Goal: Information Seeking & Learning: Check status

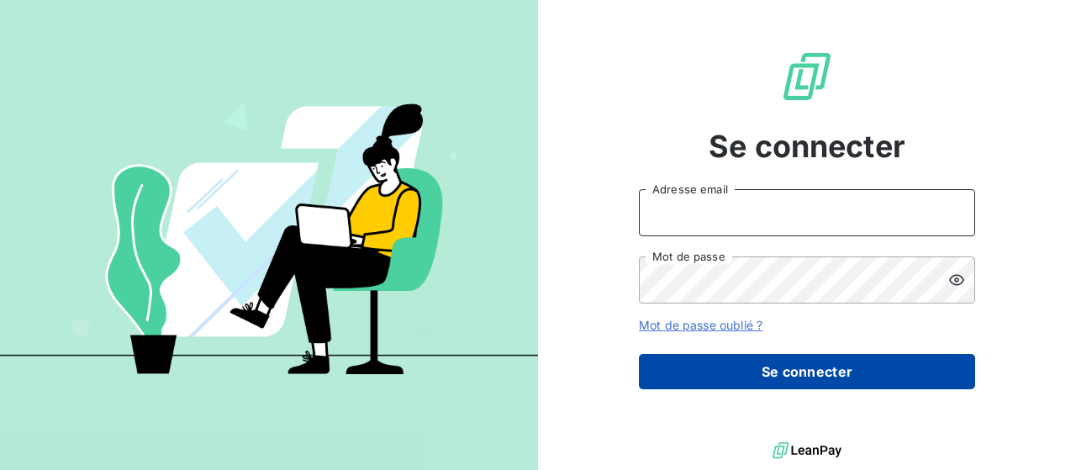
type input "[PERSON_NAME][EMAIL_ADDRESS][DOMAIN_NAME]"
click at [821, 372] on button "Se connecter" at bounding box center [807, 371] width 336 height 35
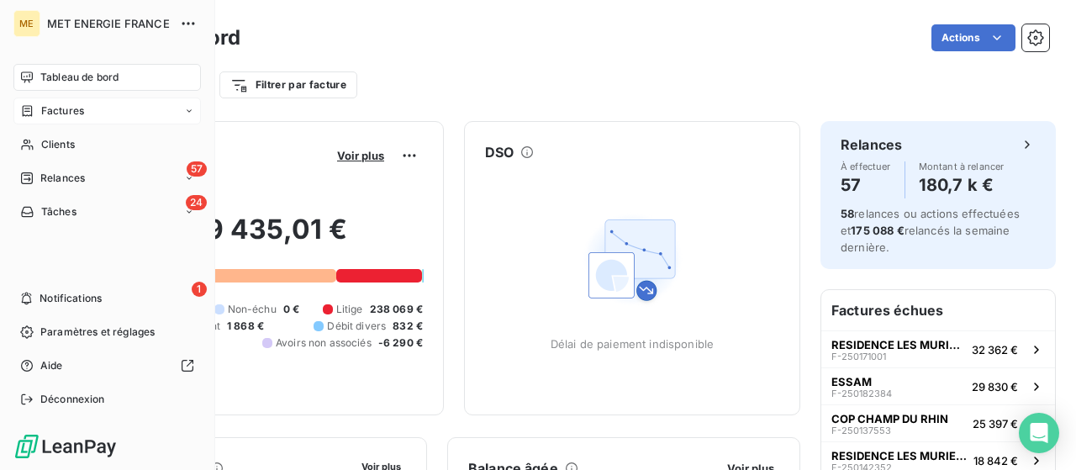
click at [52, 108] on span "Factures" at bounding box center [62, 110] width 43 height 15
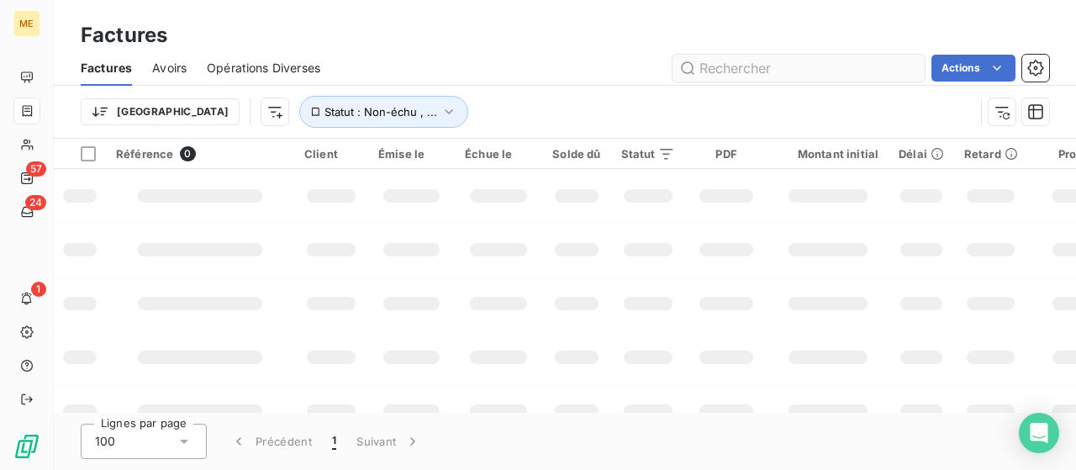
click at [773, 55] on input "text" at bounding box center [799, 68] width 252 height 27
click at [773, 63] on input "text" at bounding box center [799, 68] width 252 height 27
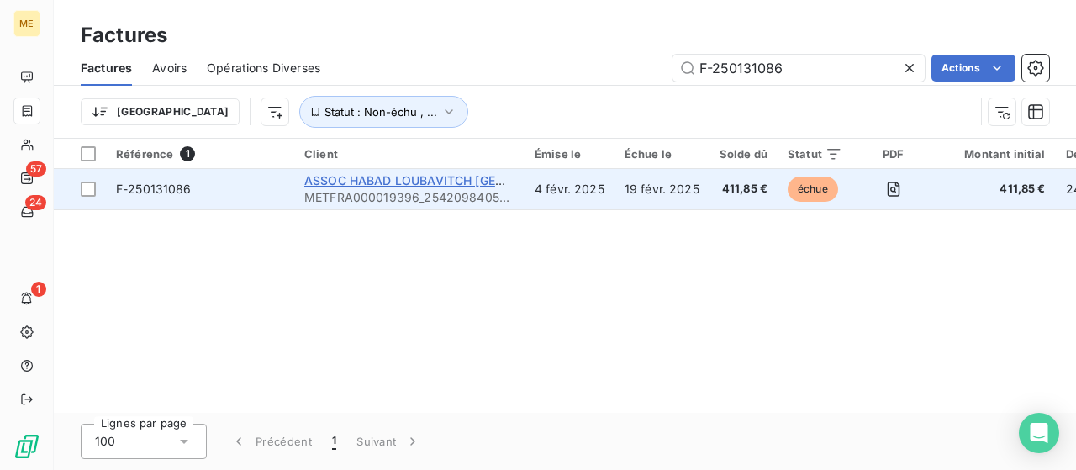
type input "F-250131086"
click at [389, 184] on span "ASSOC HABAD LOUBAVITCH [GEOGRAPHIC_DATA] ET REGION" at bounding box center [484, 180] width 360 height 14
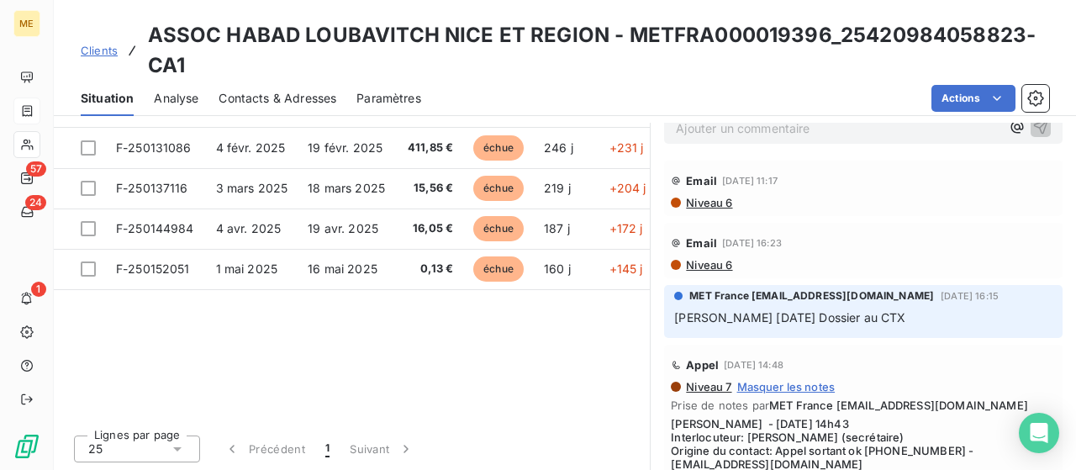
scroll to position [84, 0]
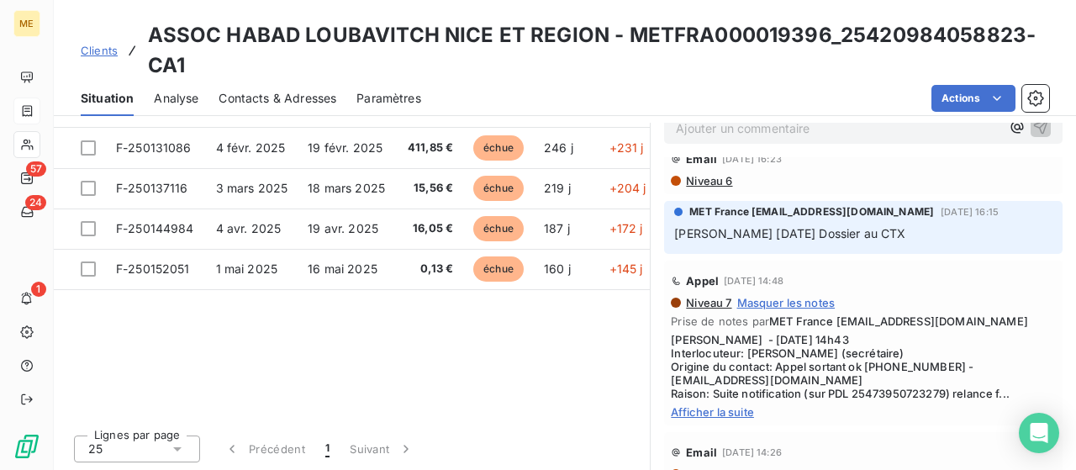
click at [92, 51] on span "Clients" at bounding box center [99, 50] width 37 height 13
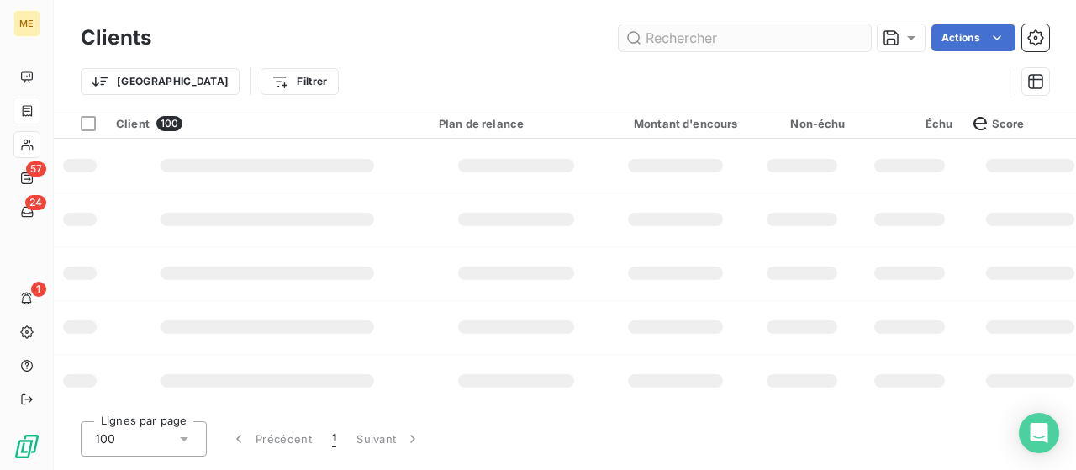
click at [684, 43] on input "text" at bounding box center [745, 37] width 252 height 27
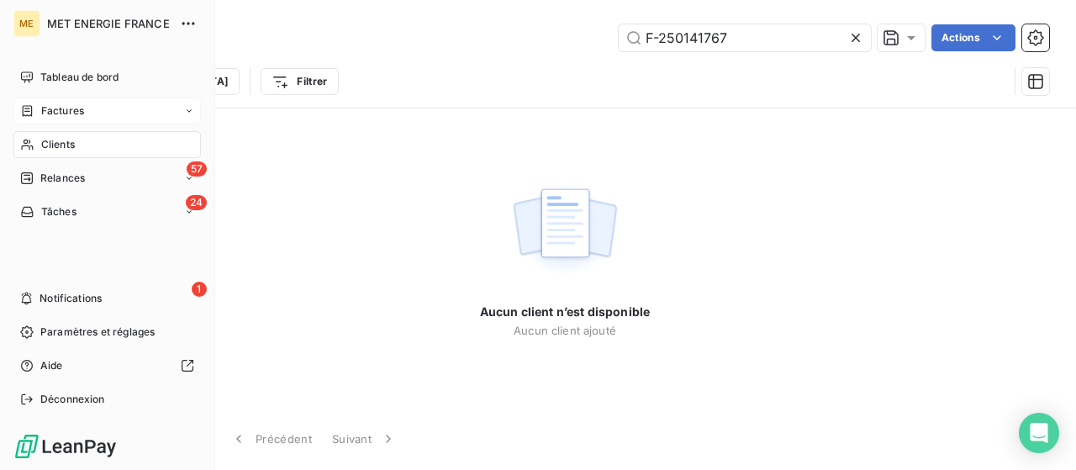
type input "F-250141767"
click at [57, 122] on div "Factures" at bounding box center [107, 111] width 188 height 27
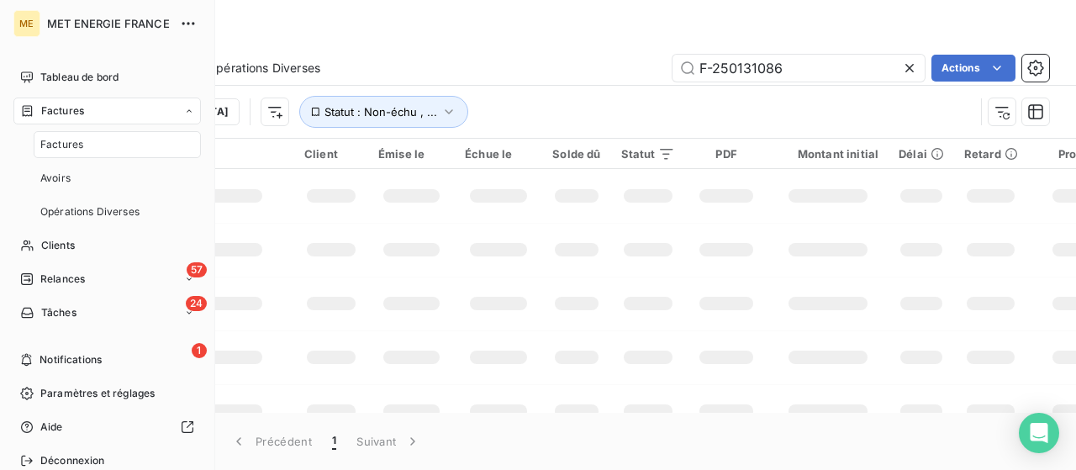
click at [57, 111] on span "Factures" at bounding box center [62, 110] width 43 height 15
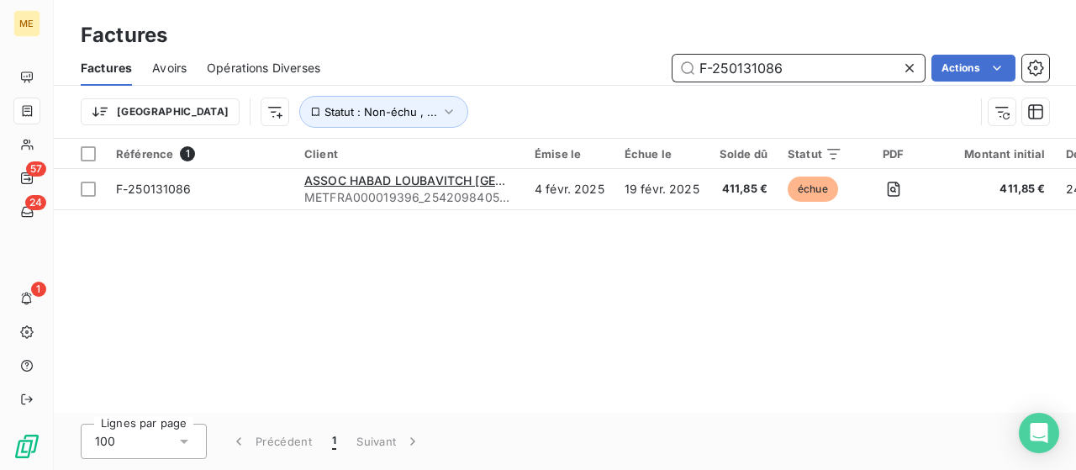
drag, startPoint x: 732, startPoint y: 63, endPoint x: 653, endPoint y: 63, distance: 79.0
click at [653, 63] on div "F-250131086 Actions" at bounding box center [695, 68] width 709 height 27
paste input "41767"
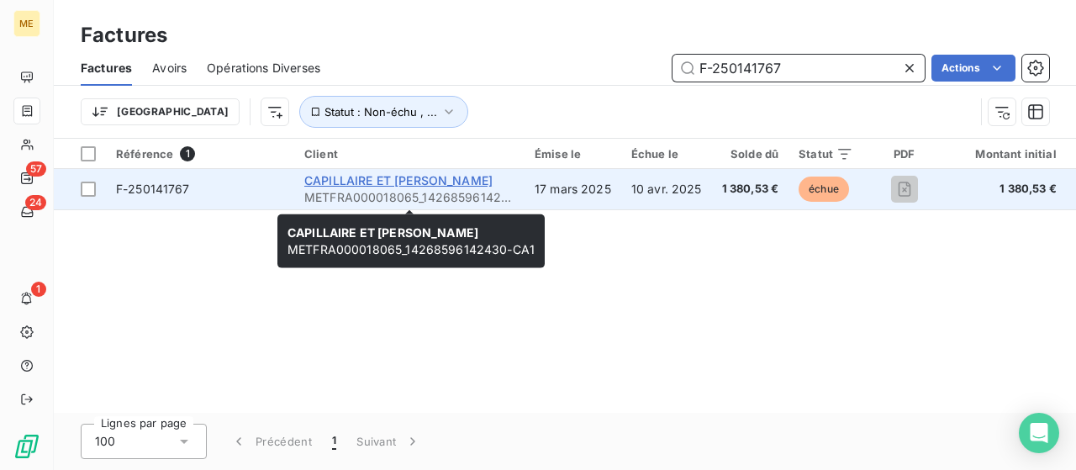
type input "F-250141767"
click at [405, 177] on span "CAPILLAIRE ET [PERSON_NAME]" at bounding box center [398, 180] width 188 height 14
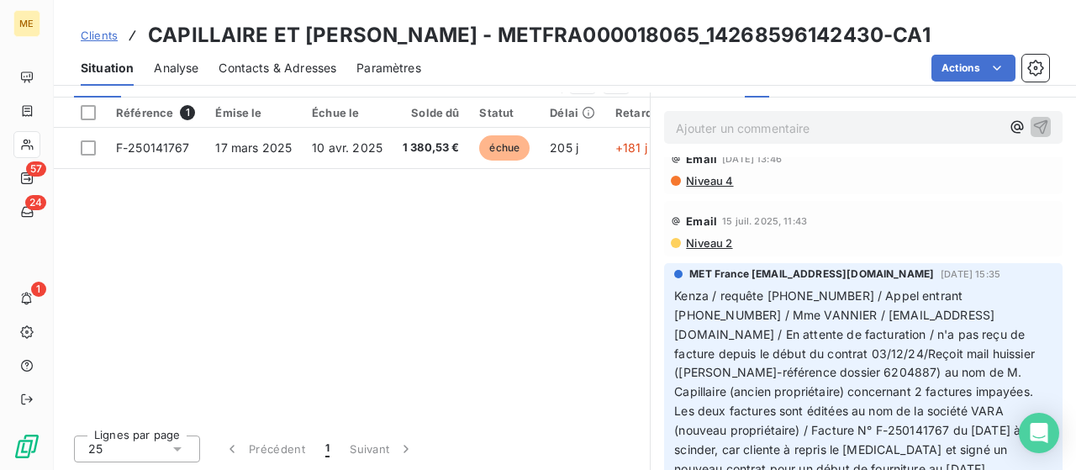
scroll to position [168, 0]
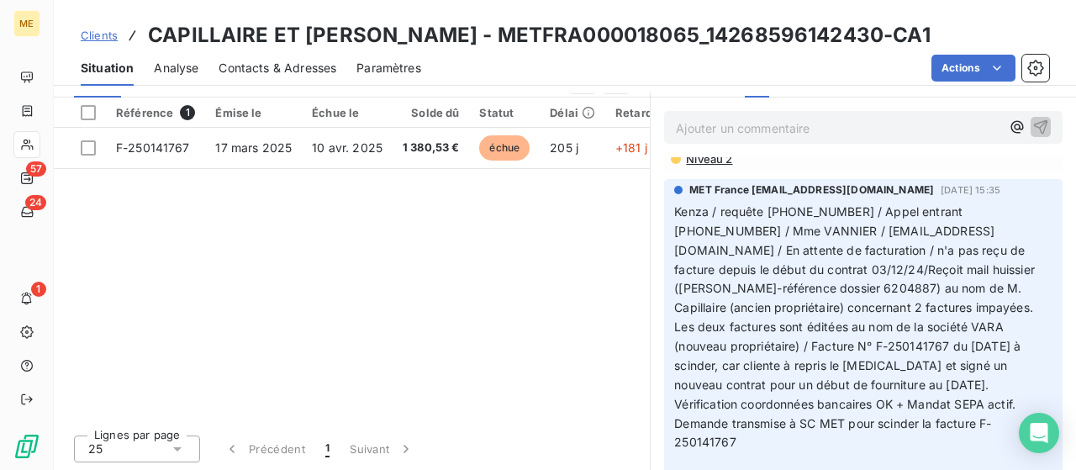
click at [543, 329] on div "Référence 1 Émise le Échue le Solde dû Statut Délai Retard France Contentieux -…" at bounding box center [352, 260] width 596 height 324
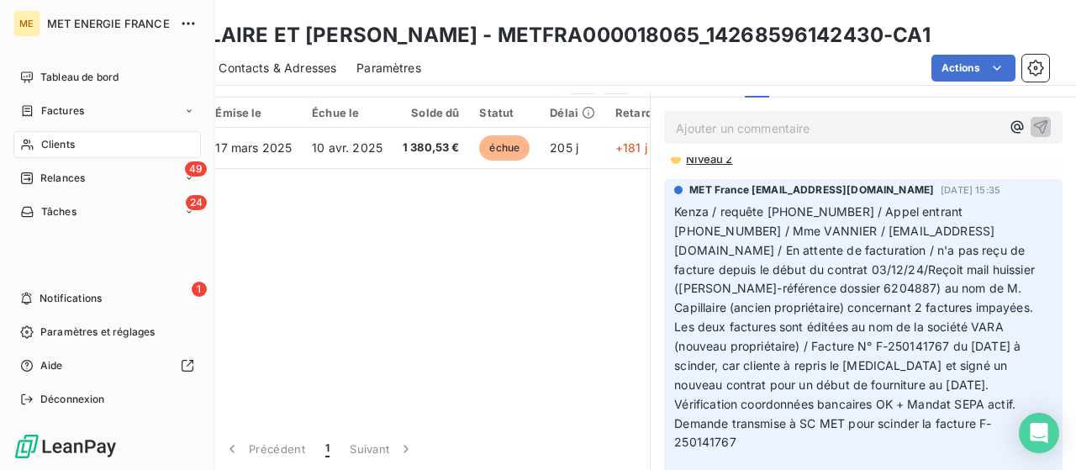
click at [34, 110] on div "Factures" at bounding box center [52, 110] width 64 height 15
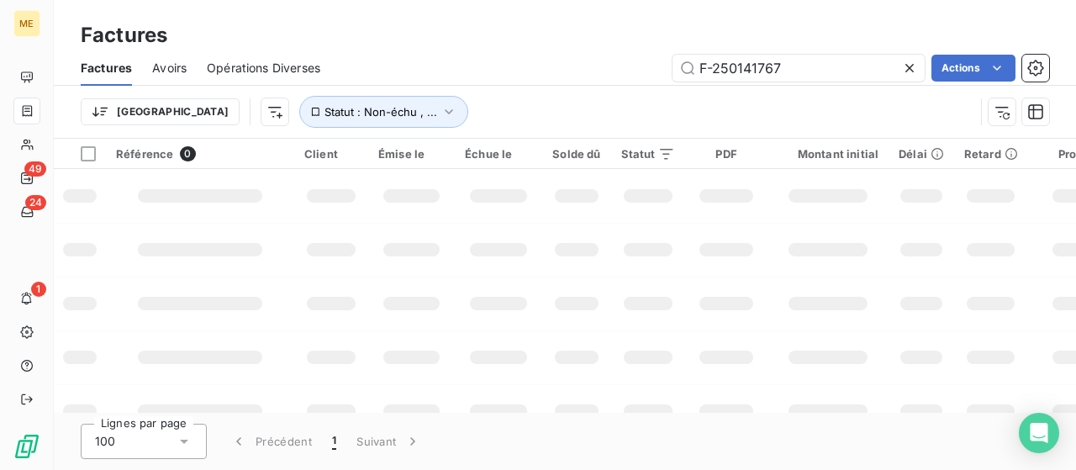
drag, startPoint x: 652, startPoint y: 75, endPoint x: 617, endPoint y: 75, distance: 34.5
click at [618, 75] on div "F-250141767 Actions" at bounding box center [695, 68] width 709 height 27
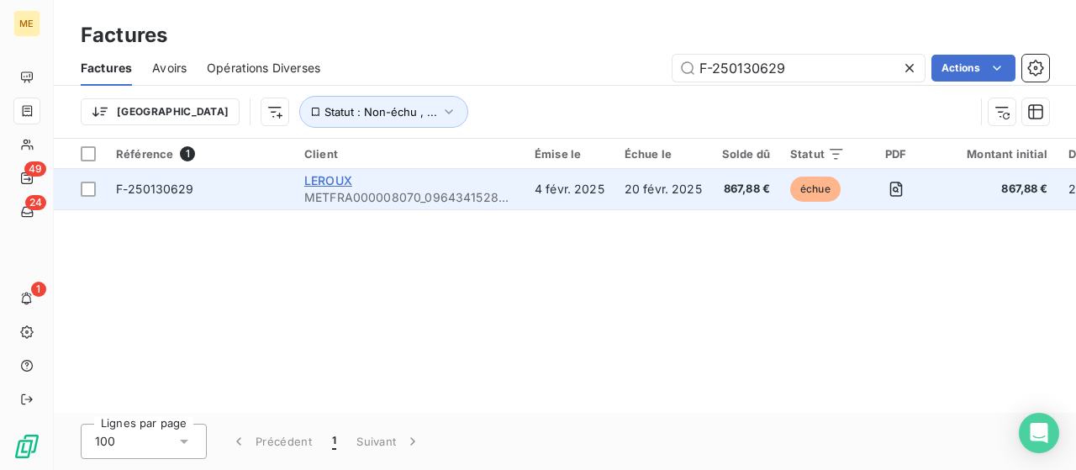
type input "F-250130629"
click at [330, 182] on span "LEROUX" at bounding box center [328, 180] width 48 height 14
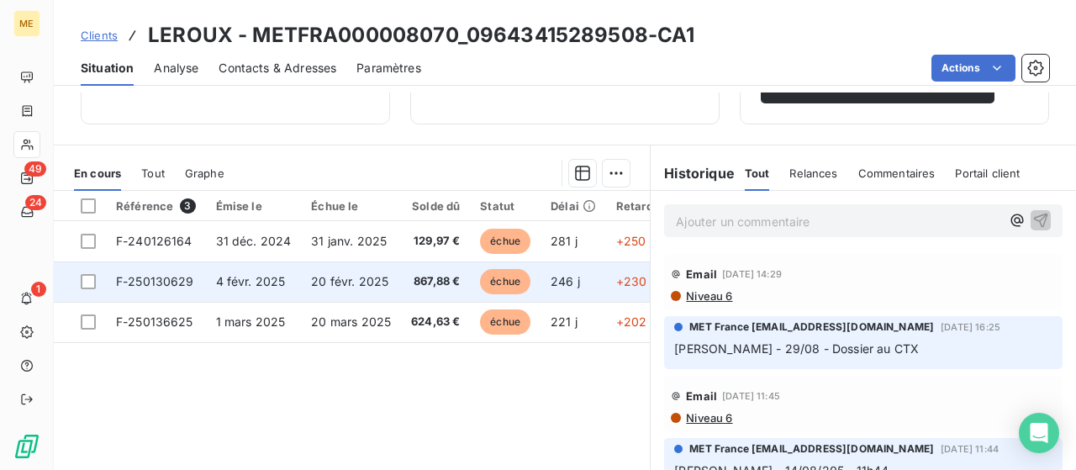
scroll to position [443, 0]
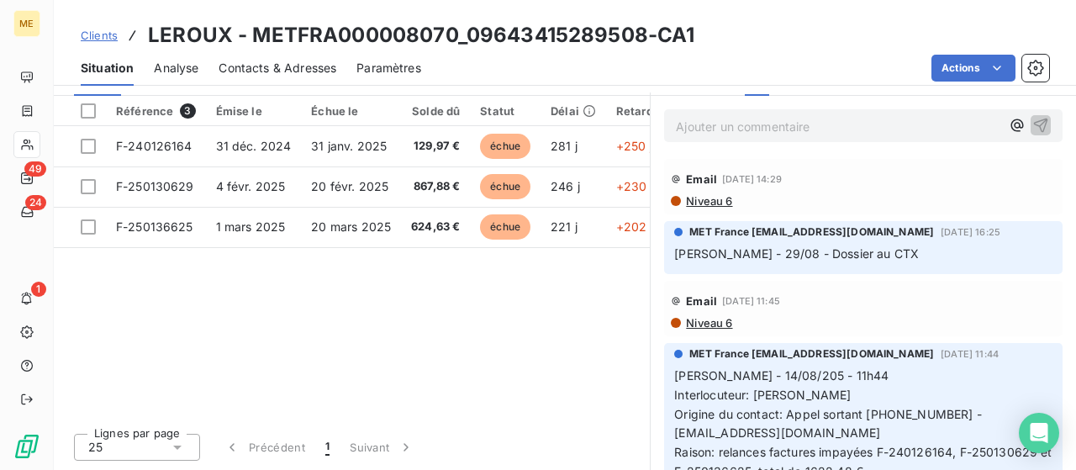
click at [245, 71] on span "Contacts & Adresses" at bounding box center [278, 68] width 118 height 17
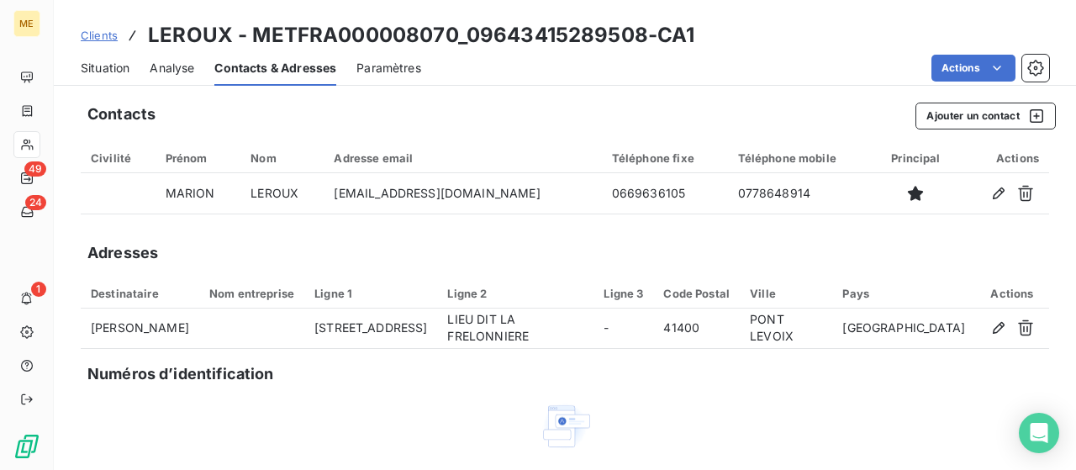
click at [119, 66] on span "Situation" at bounding box center [105, 68] width 49 height 17
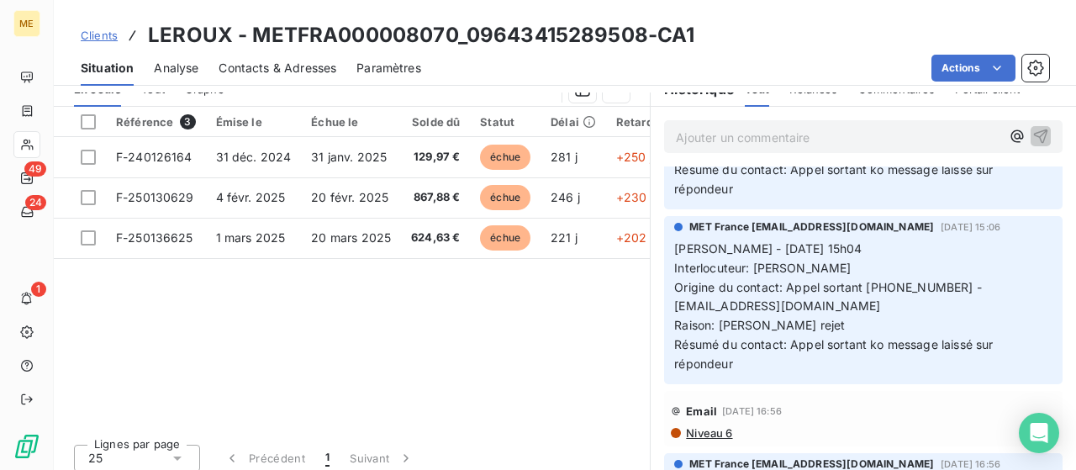
scroll to position [252, 0]
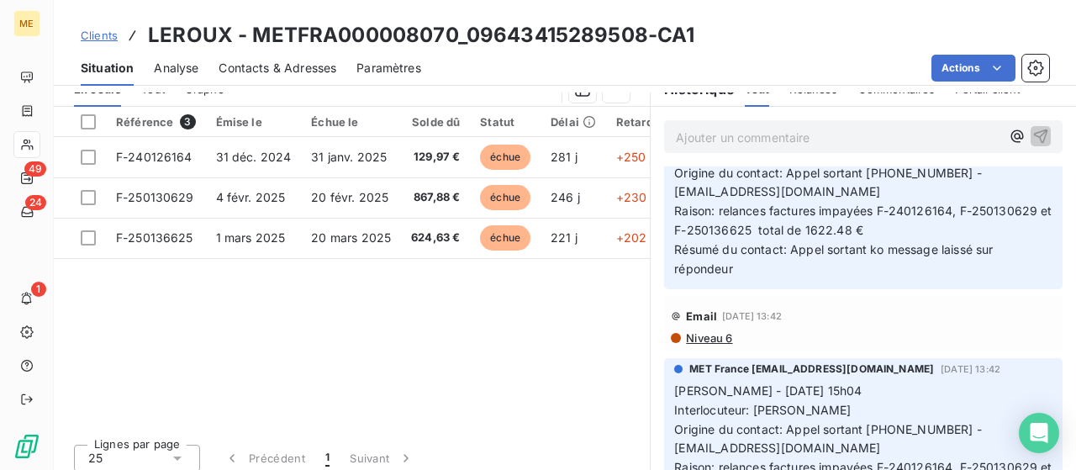
click at [278, 71] on span "Contacts & Adresses" at bounding box center [278, 68] width 118 height 17
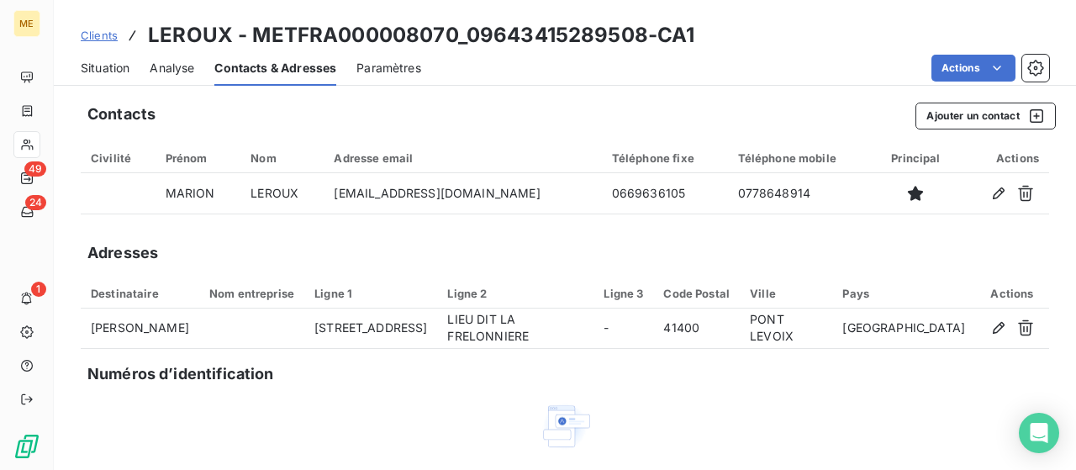
drag, startPoint x: 115, startPoint y: 62, endPoint x: 159, endPoint y: 74, distance: 45.3
click at [115, 62] on span "Situation" at bounding box center [105, 68] width 49 height 17
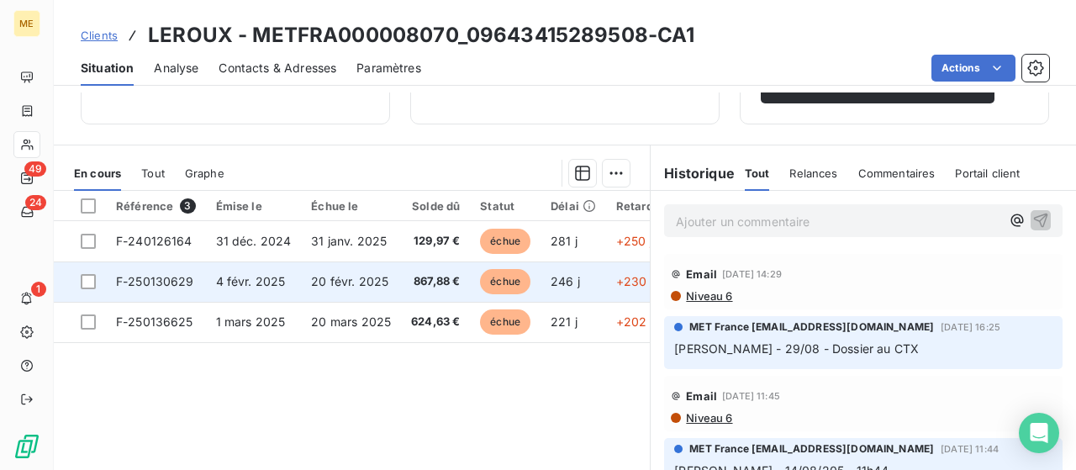
scroll to position [443, 0]
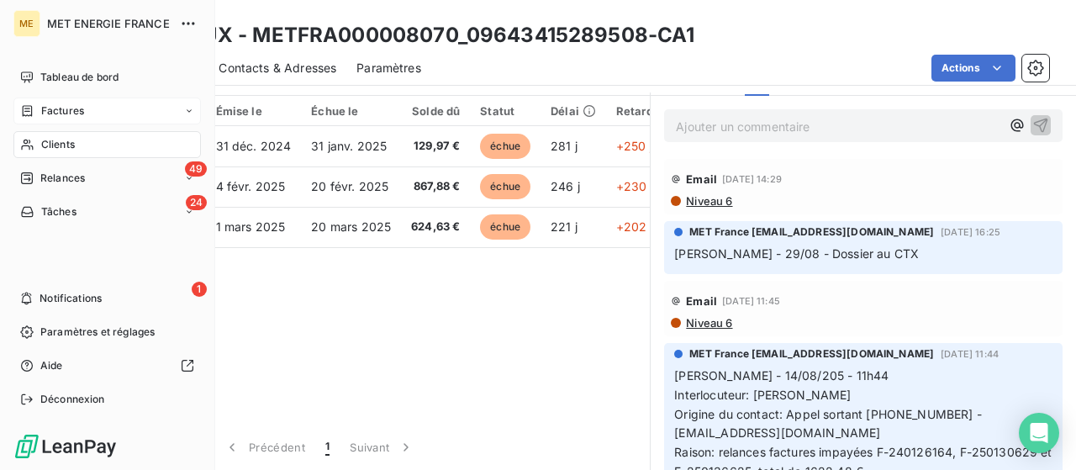
click at [30, 112] on icon at bounding box center [27, 110] width 14 height 13
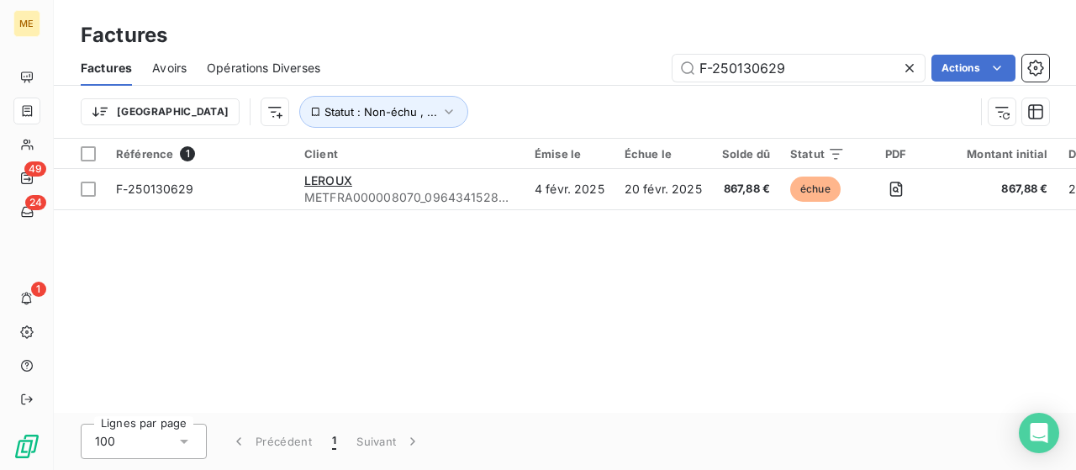
drag, startPoint x: 799, startPoint y: 66, endPoint x: 582, endPoint y: 63, distance: 217.0
click at [582, 63] on div "F-250130629 Actions" at bounding box center [695, 68] width 709 height 27
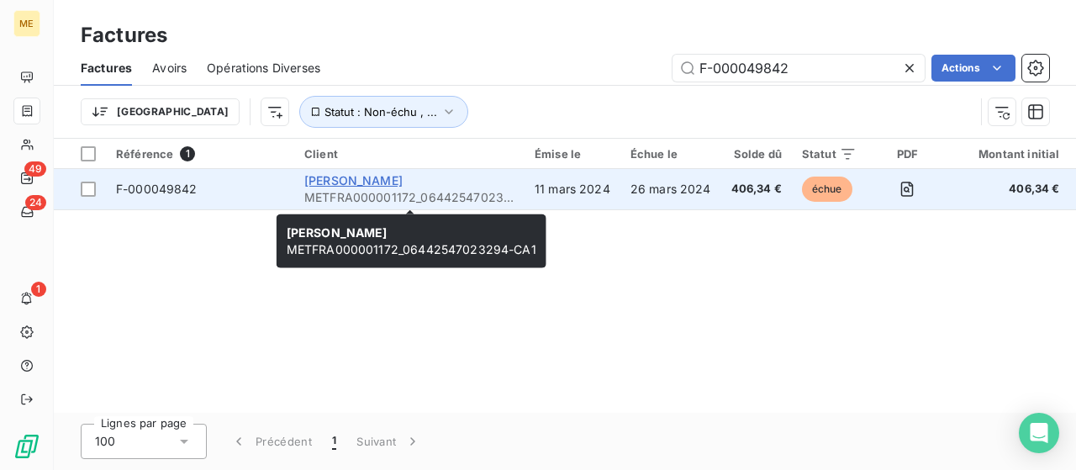
type input "F-000049842"
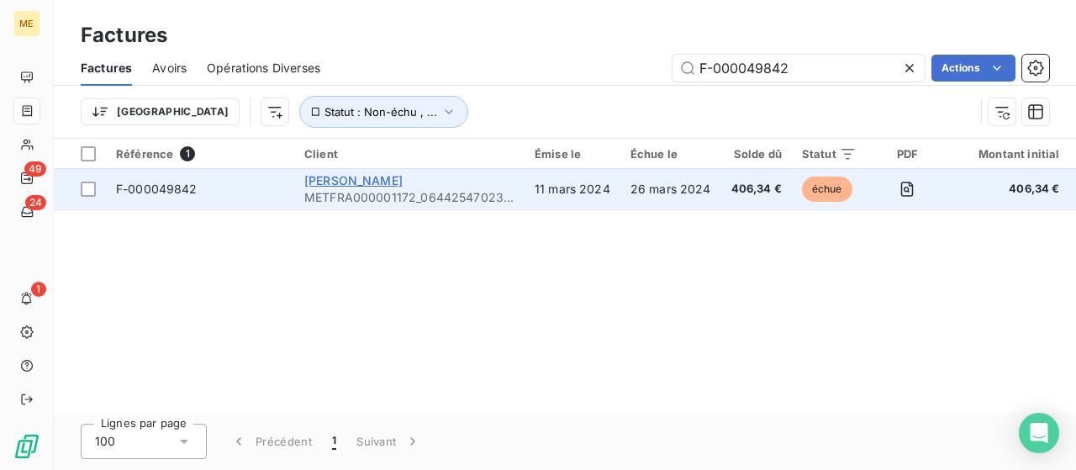
click at [338, 177] on span "[PERSON_NAME]" at bounding box center [353, 180] width 98 height 14
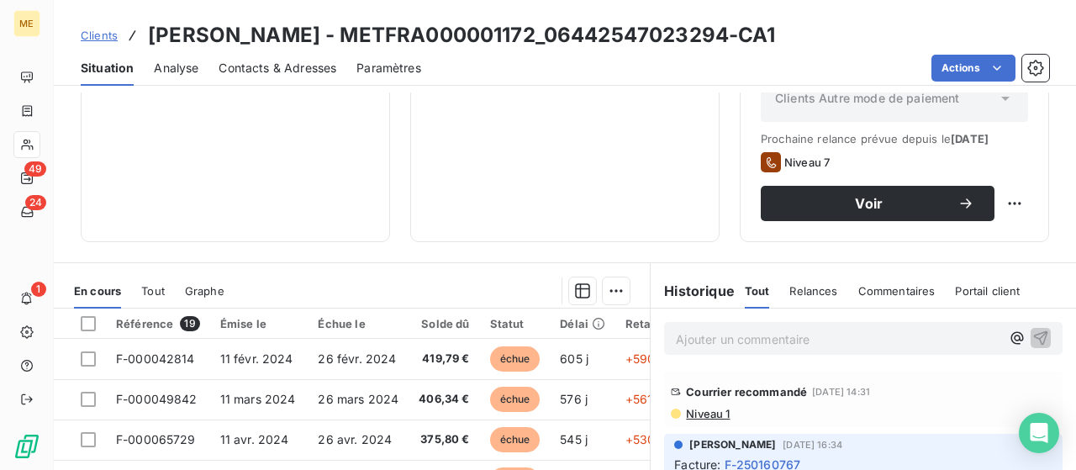
scroll to position [547, 0]
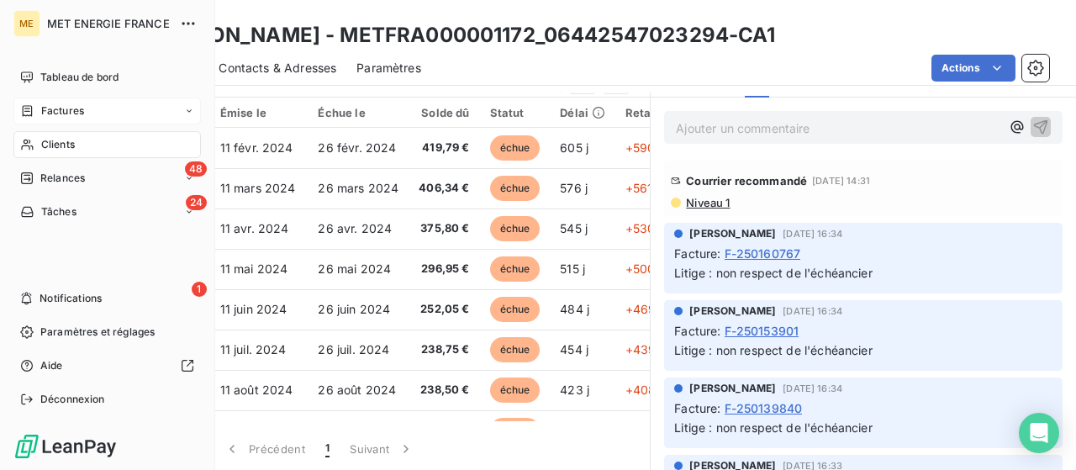
click at [71, 108] on span "Factures" at bounding box center [62, 110] width 43 height 15
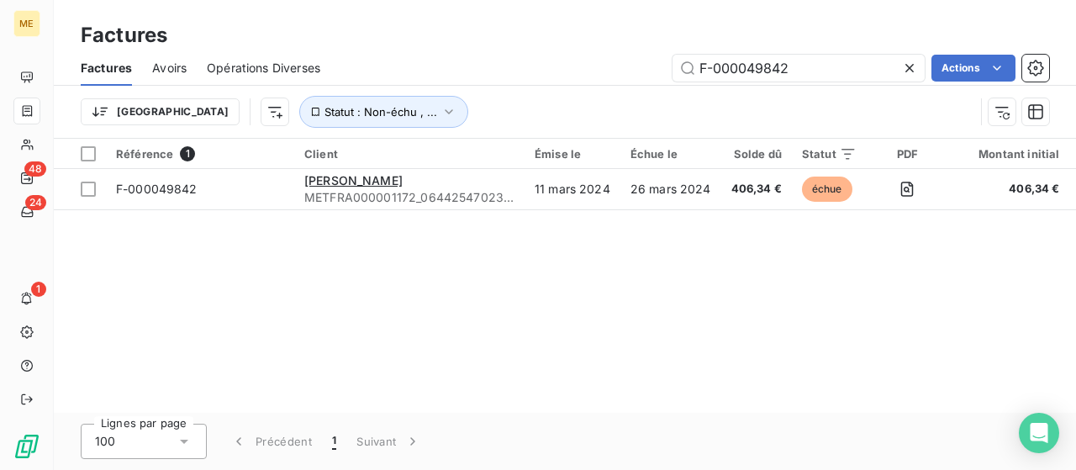
drag, startPoint x: 796, startPoint y: 64, endPoint x: 531, endPoint y: 63, distance: 264.9
click at [531, 63] on div "F-000049842 Actions" at bounding box center [695, 68] width 709 height 27
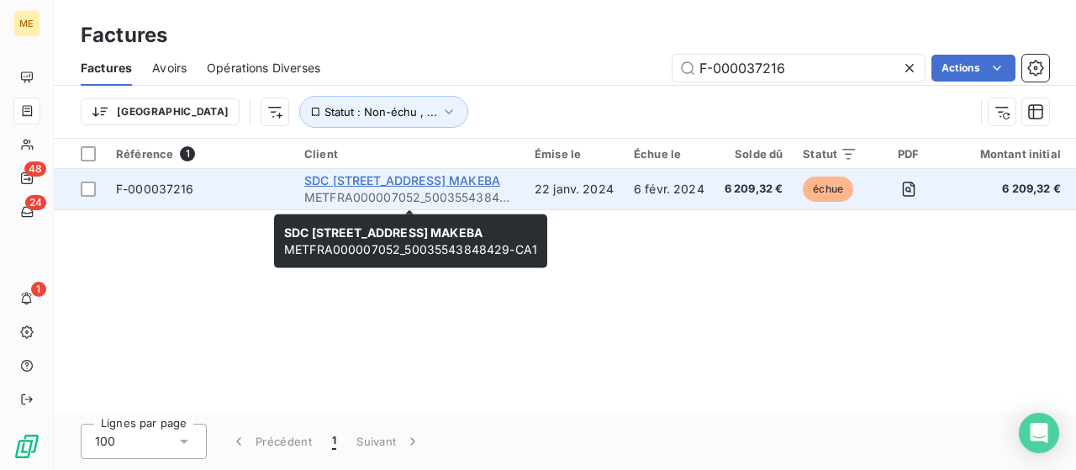
type input "F-000037216"
click at [358, 185] on span "SDC [STREET_ADDRESS] MAKEBA" at bounding box center [402, 180] width 196 height 14
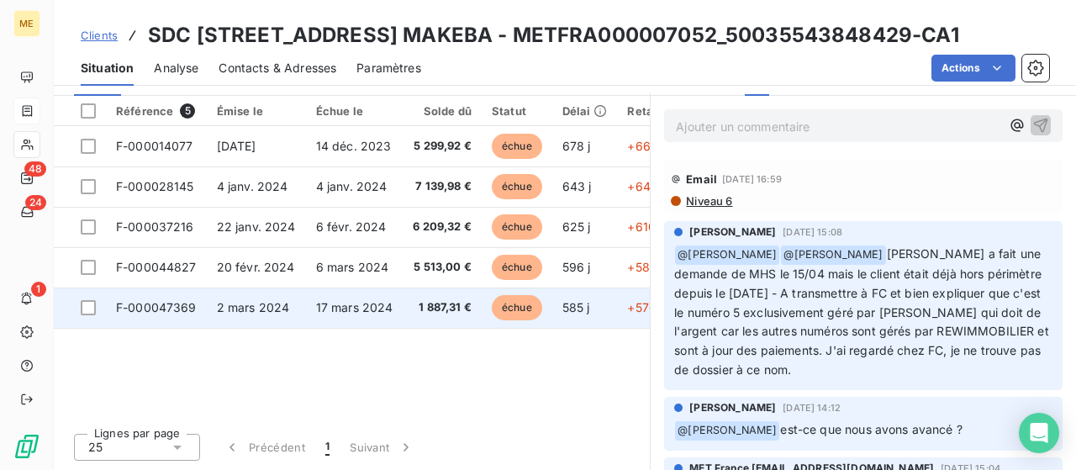
click at [188, 304] on span "F-000047369" at bounding box center [156, 307] width 81 height 14
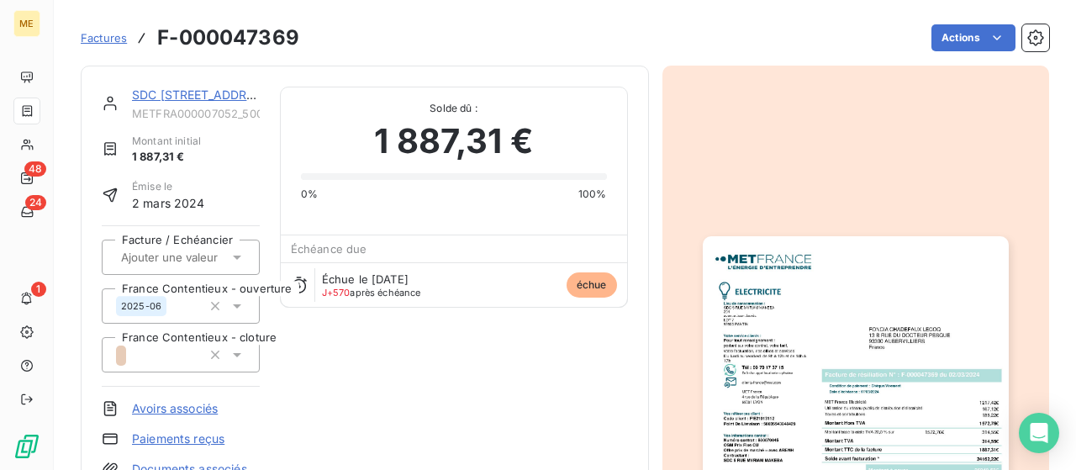
click at [794, 304] on img "button" at bounding box center [856, 452] width 306 height 432
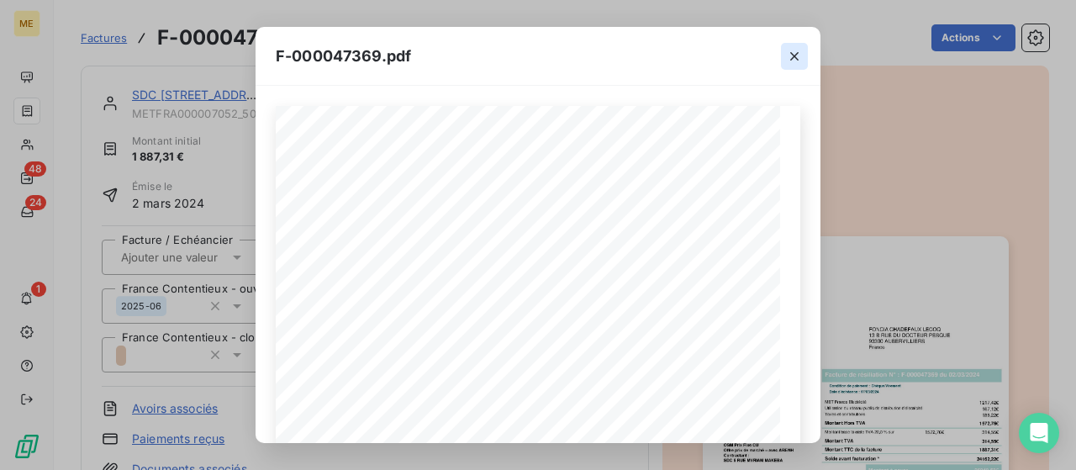
click at [797, 60] on icon "button" at bounding box center [794, 56] width 8 height 8
